Goal: Information Seeking & Learning: Learn about a topic

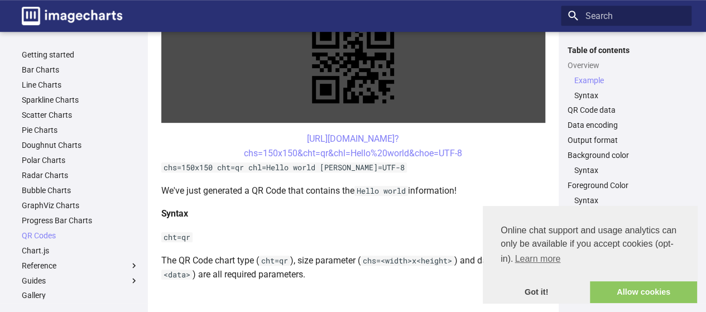
scroll to position [287, 0]
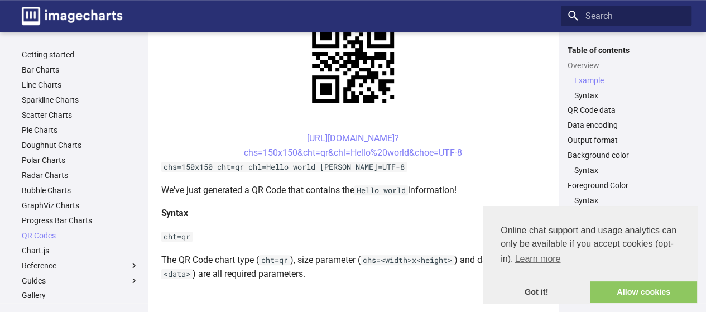
drag, startPoint x: 469, startPoint y: 192, endPoint x: 163, endPoint y: 190, distance: 305.5
click at [163, 190] on p "We've just generated a QR Code that contains the Hello world information!" at bounding box center [353, 190] width 384 height 15
copy p "We've just generated a QR Code that contains the Hello world information!"
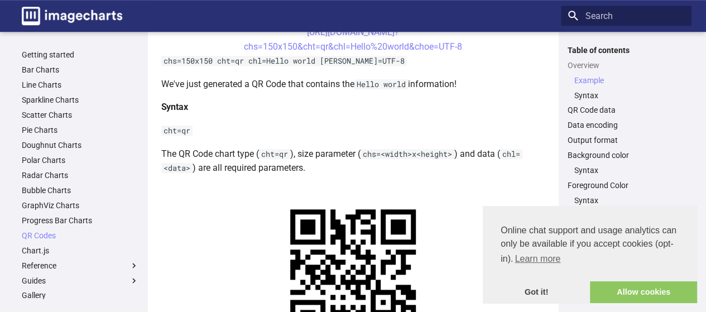
scroll to position [394, 0]
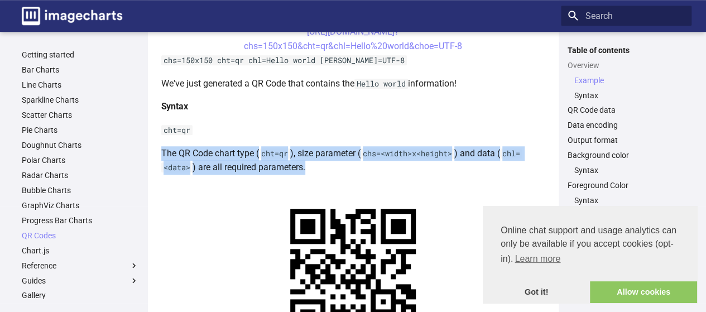
drag, startPoint x: 317, startPoint y: 167, endPoint x: 153, endPoint y: 156, distance: 164.6
copy p "The QR Code chart type ( cht=qr ), size parameter ( chs=<width>x<height> ) and …"
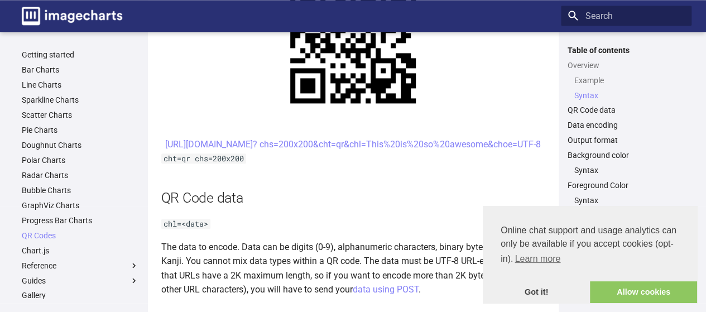
scroll to position [626, 0]
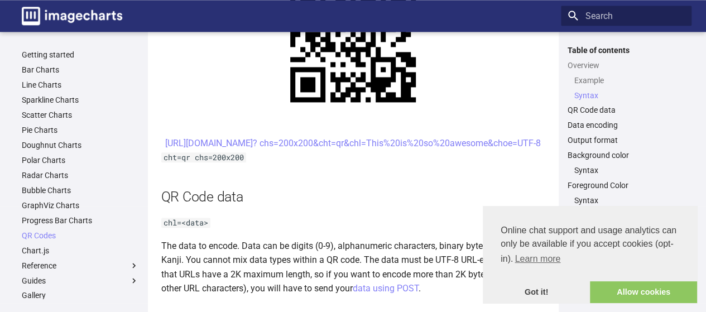
drag, startPoint x: 499, startPoint y: 156, endPoint x: 219, endPoint y: 151, distance: 280.4
click at [219, 151] on center "[URL][DOMAIN_NAME]? chs=200x200&cht=qr&chl=This%20is%20so%20awesome&choe=UTF-8" at bounding box center [353, 143] width 384 height 15
copy link "[URL][DOMAIN_NAME]? chs=200x200&cht=qr&chl=This%20is%20so%20awesome&choe=UTF-8"
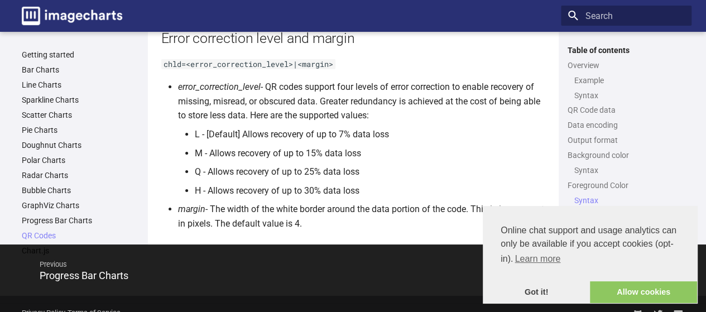
scroll to position [2042, 0]
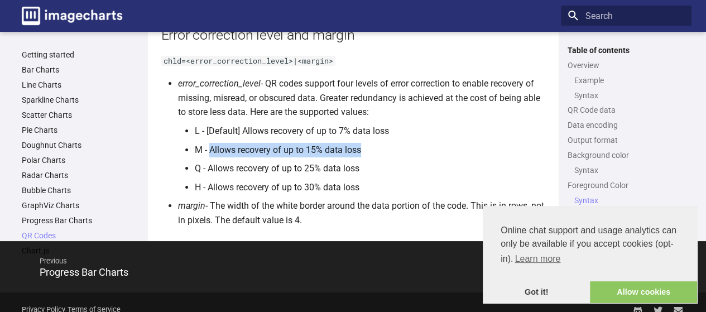
drag, startPoint x: 209, startPoint y: 178, endPoint x: 369, endPoint y: 181, distance: 159.2
click at [369, 157] on li "M - Allows recovery of up to 15% data loss" at bounding box center [370, 150] width 351 height 15
copy li "Allows recovery of up to 15% data loss"
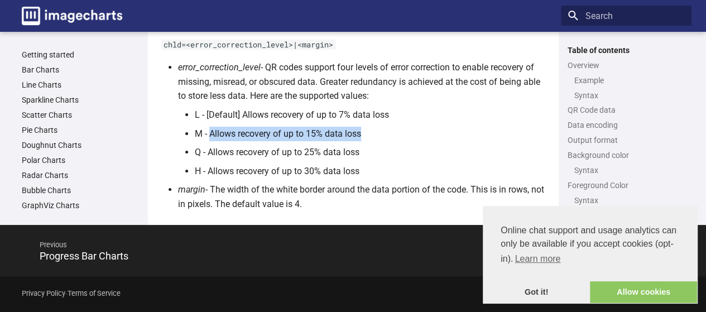
scroll to position [2086, 0]
drag, startPoint x: 178, startPoint y: 69, endPoint x: 376, endPoint y: 93, distance: 199.1
click at [376, 93] on li "error_correction_level - QR codes support four levels of error correction to en…" at bounding box center [361, 119] width 367 height 118
copy li "error_correction_level - QR codes support four levels of error correction to en…"
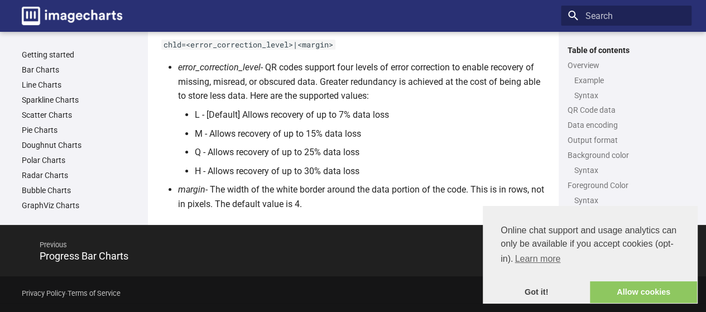
scroll to position [2086, 0]
